Goal: Contribute content: Contribute content

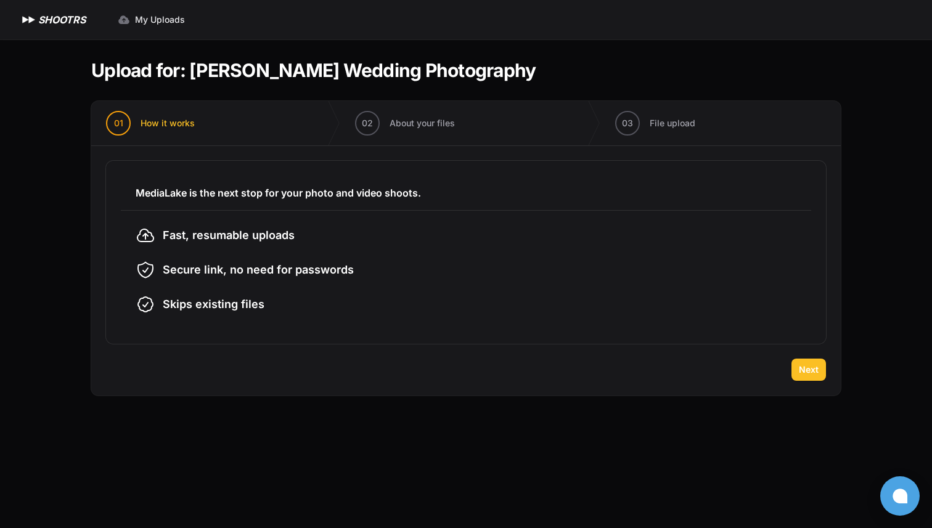
click at [803, 372] on span "Next" at bounding box center [809, 370] width 20 height 12
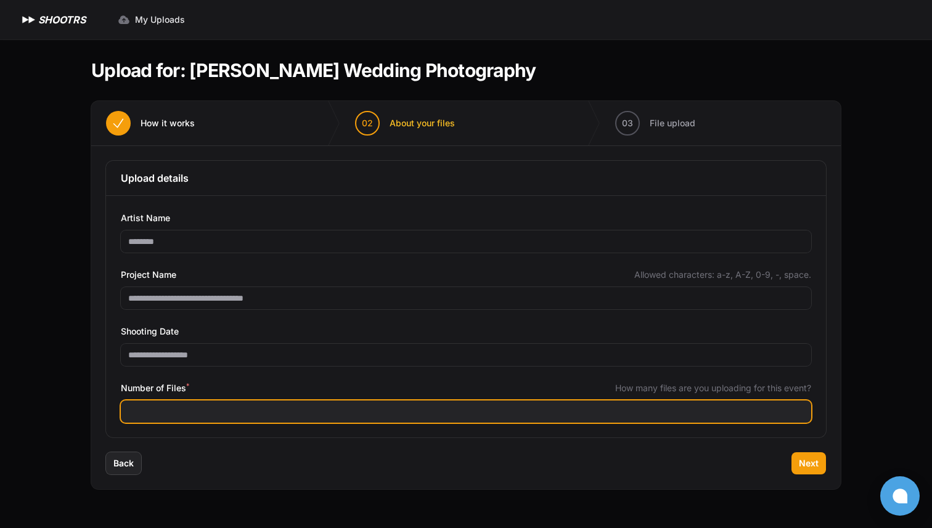
click at [200, 401] on input "Number of Files *" at bounding box center [466, 412] width 690 height 22
type input "***"
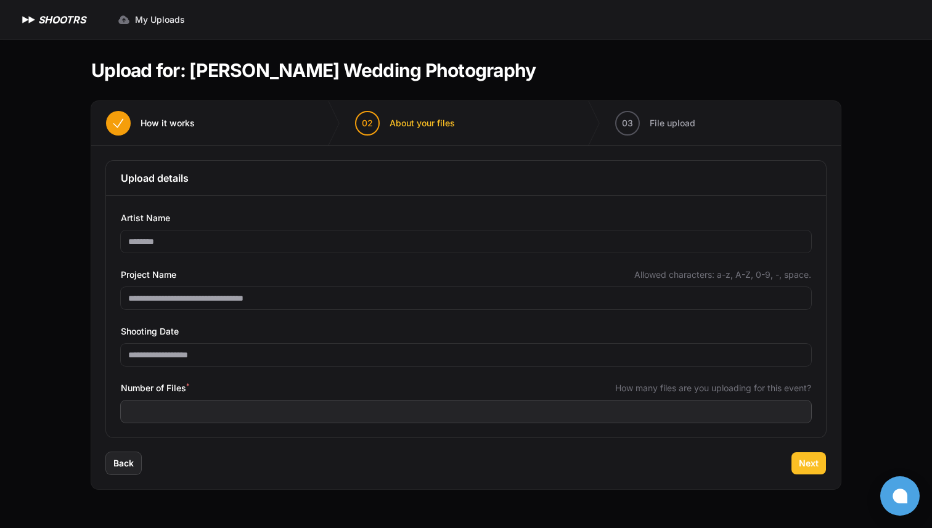
click at [806, 456] on button "Next" at bounding box center [808, 463] width 35 height 22
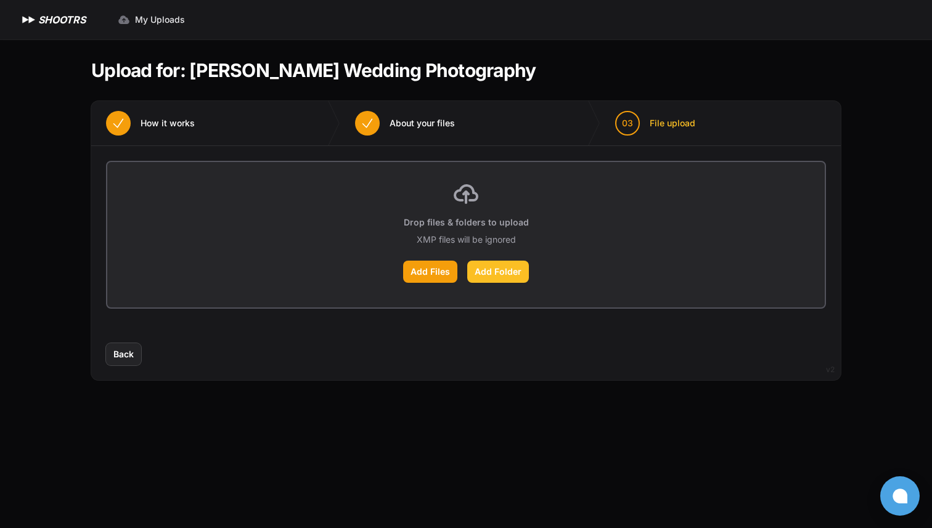
click at [494, 276] on label "Add Folder" at bounding box center [498, 272] width 62 height 22
click at [0, 0] on input "Add Folder" at bounding box center [0, 0] width 0 height 0
click at [494, 272] on label "Add Folder" at bounding box center [498, 272] width 62 height 22
click at [0, 0] on input "Add Folder" at bounding box center [0, 0] width 0 height 0
click at [484, 264] on label "Add Folder" at bounding box center [498, 272] width 62 height 22
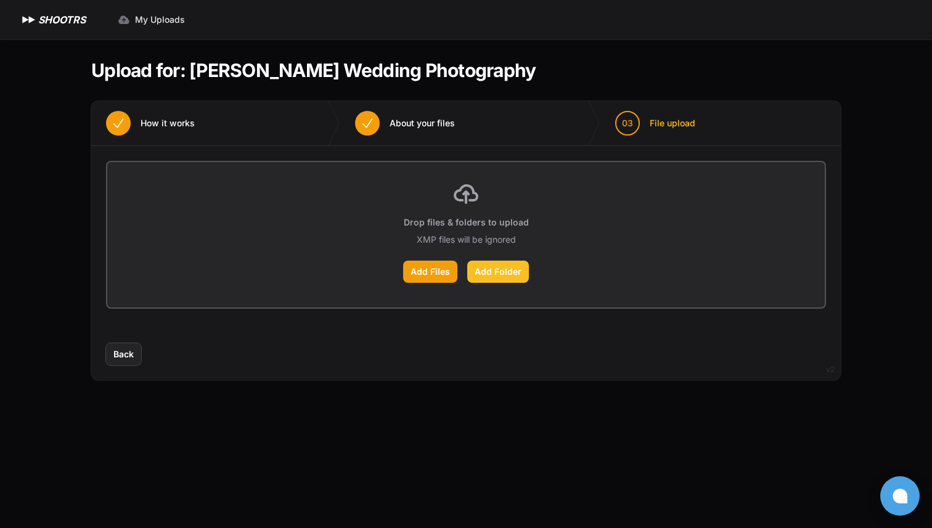
click at [0, 0] on input "Add Folder" at bounding box center [0, 0] width 0 height 0
